Goal: Find specific page/section: Find specific page/section

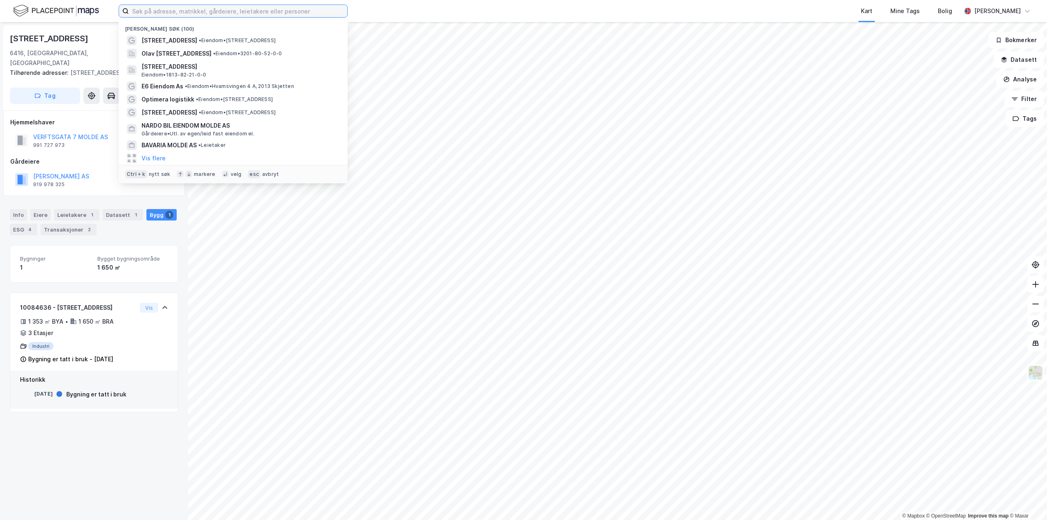
click at [206, 14] on input at bounding box center [238, 11] width 218 height 12
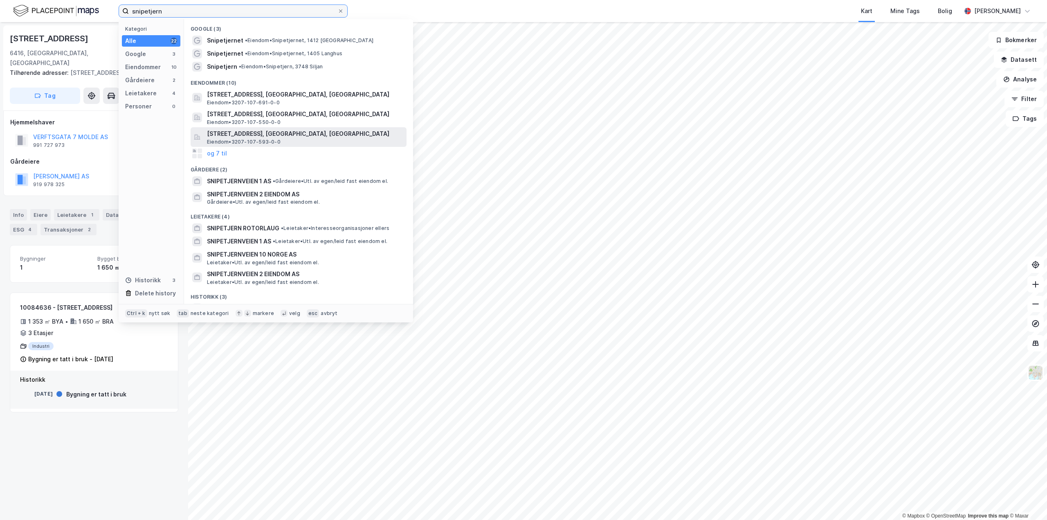
type input "snipetjern"
click at [231, 143] on span "Eiendom • 3207-107-593-0-0" at bounding box center [244, 142] width 74 height 7
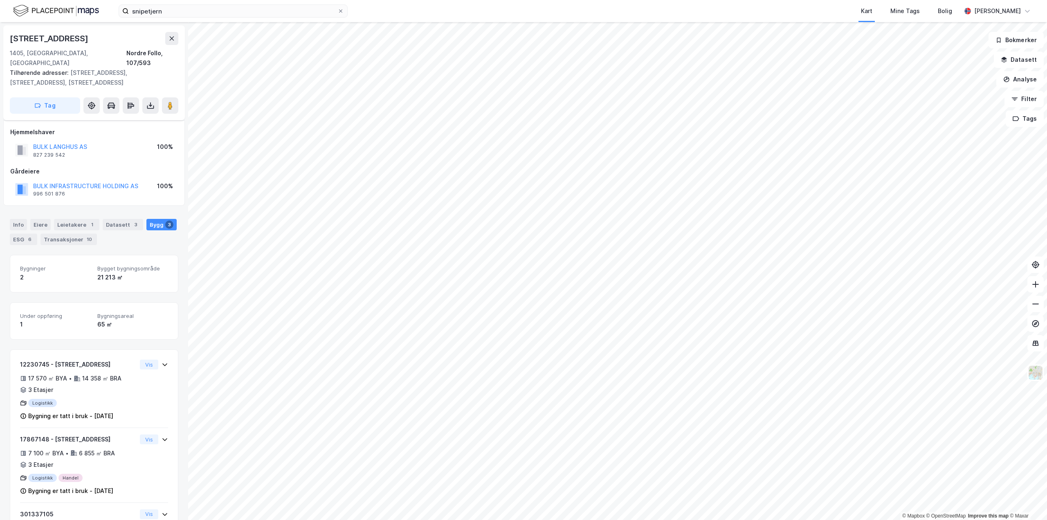
scroll to position [61, 0]
